Goal: Transaction & Acquisition: Book appointment/travel/reservation

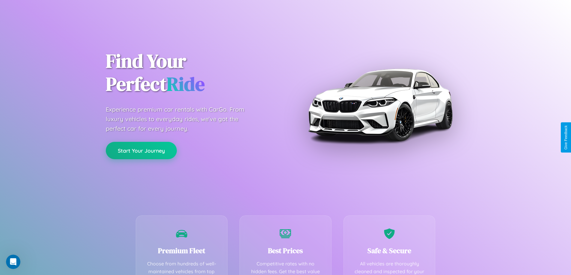
click at [141, 151] on button "Start Your Journey" at bounding box center [141, 150] width 71 height 17
click at [141, 150] on button "Start Your Journey" at bounding box center [141, 150] width 71 height 17
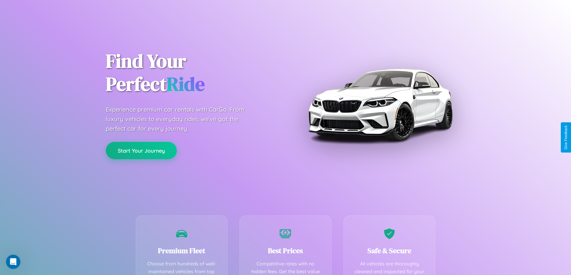
click at [141, 150] on button "Start Your Journey" at bounding box center [141, 150] width 71 height 17
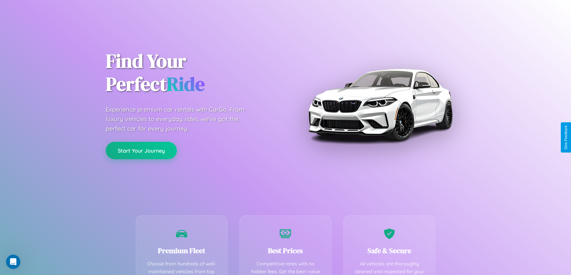
click at [141, 150] on button "Start Your Journey" at bounding box center [141, 150] width 71 height 17
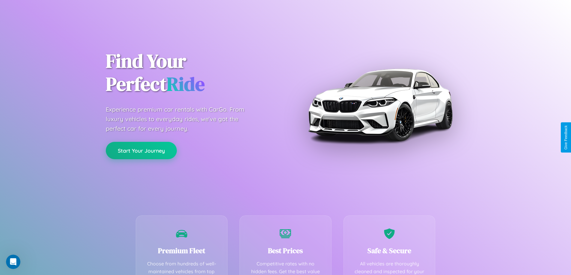
click at [141, 150] on button "Start Your Journey" at bounding box center [141, 150] width 71 height 17
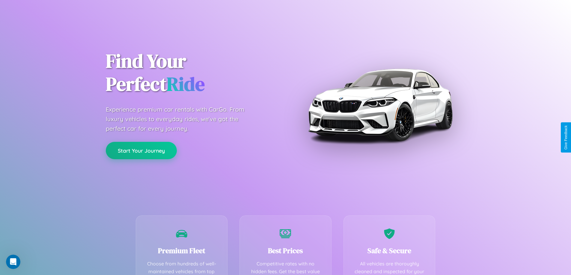
click at [141, 150] on button "Start Your Journey" at bounding box center [141, 150] width 71 height 17
